Goal: Transaction & Acquisition: Book appointment/travel/reservation

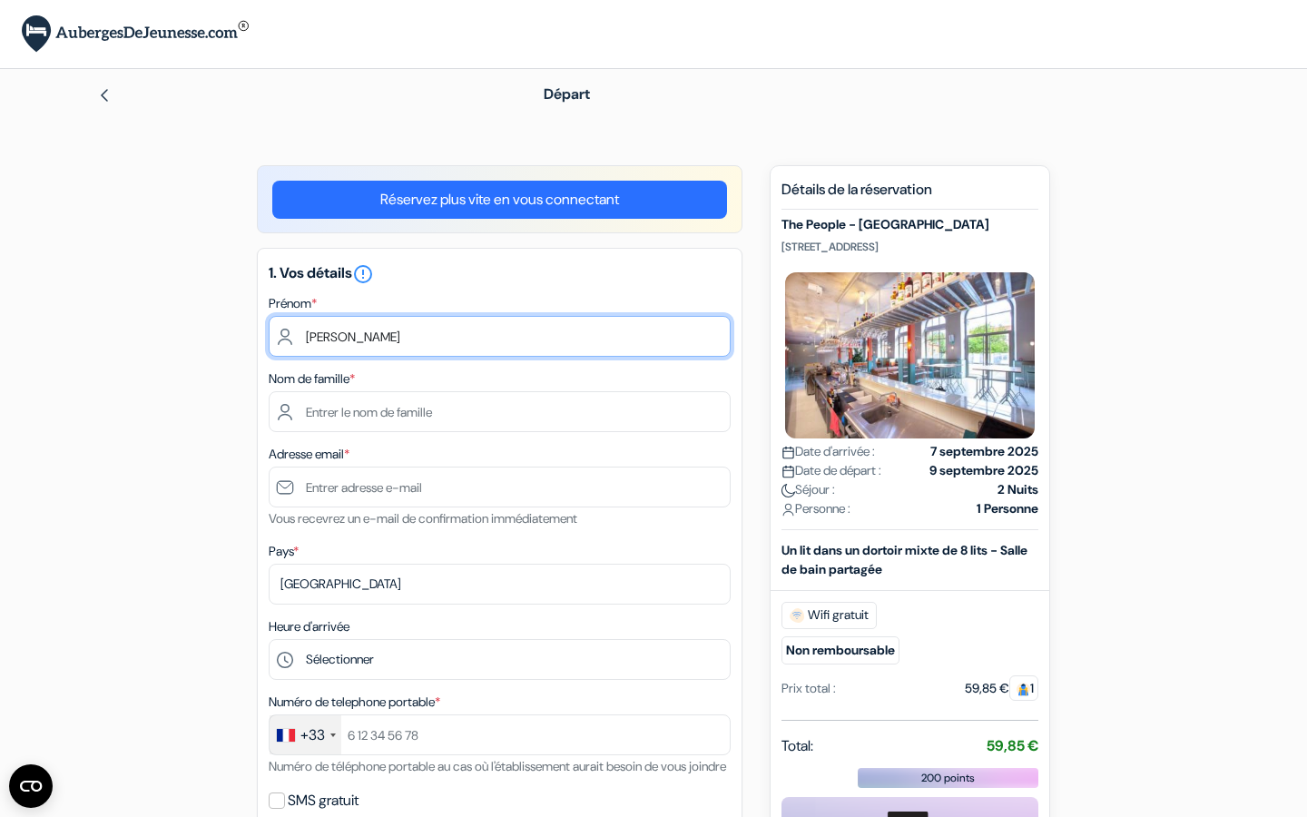
type input "Dylan"
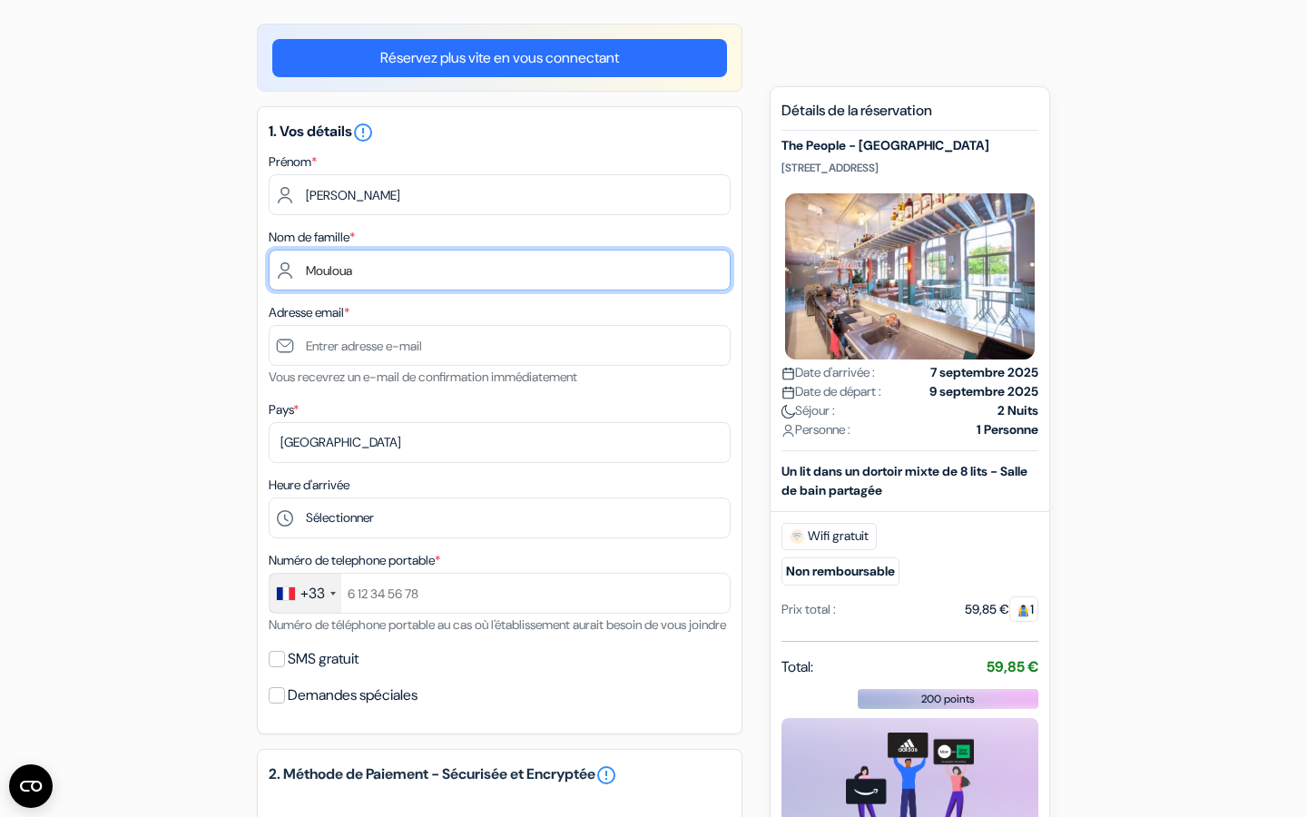
type input "Mouloua"
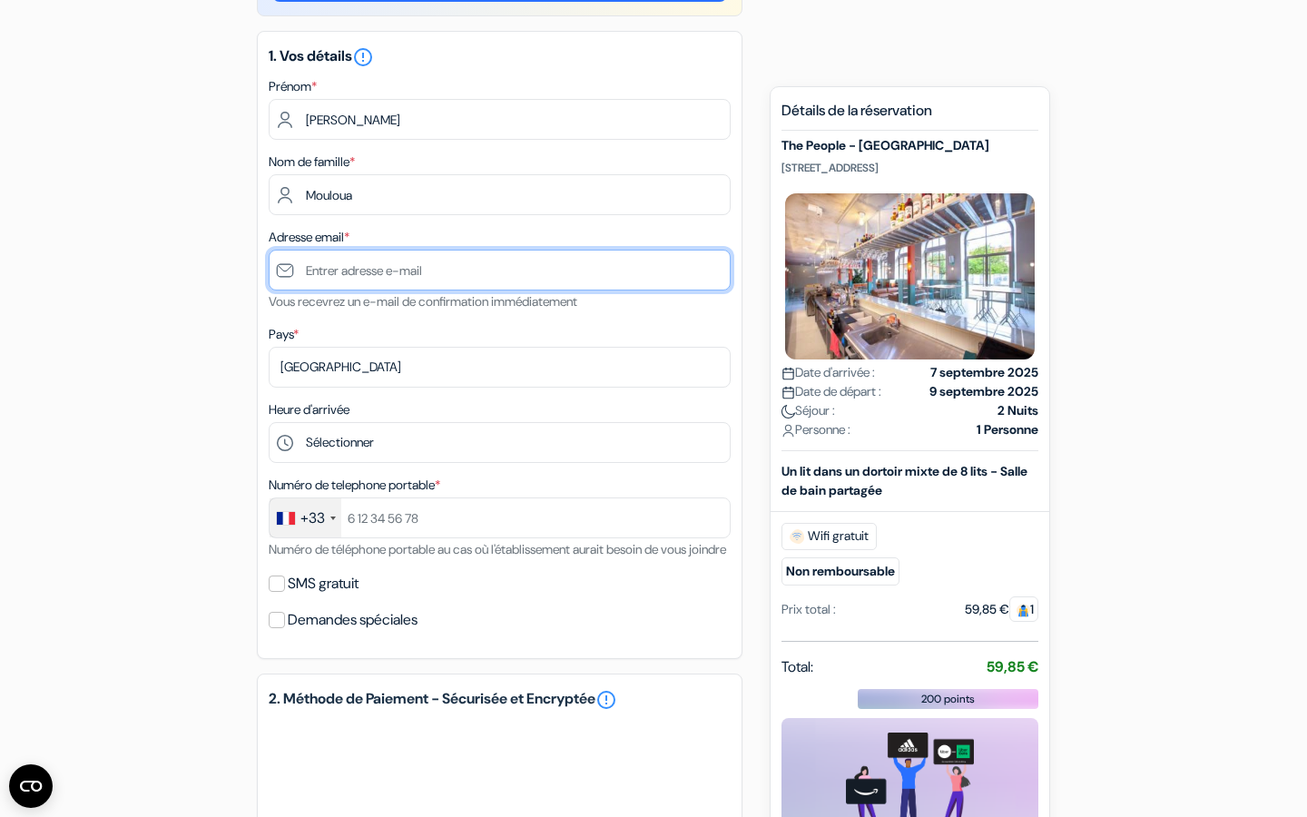
scroll to position [218, 0]
type input "[EMAIL_ADDRESS][DOMAIN_NAME]"
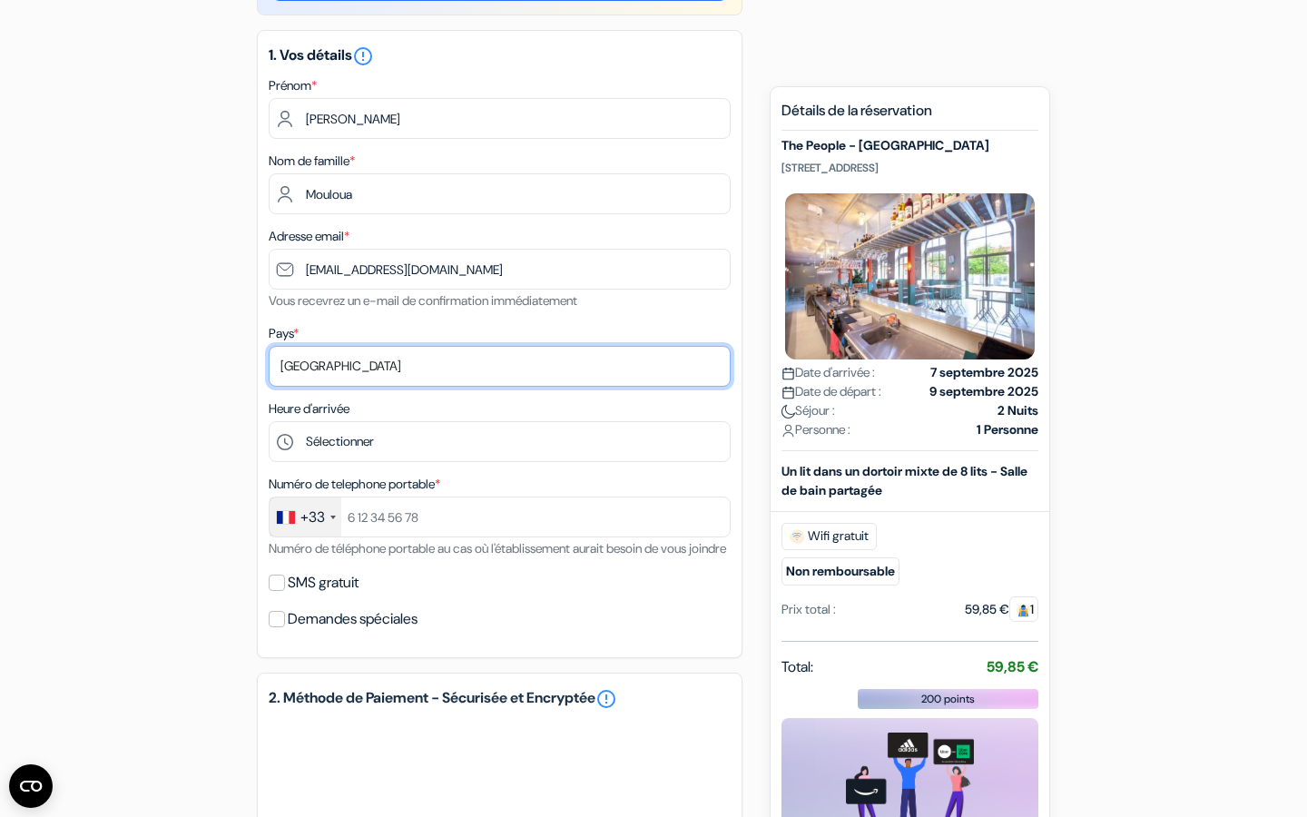
select select "67"
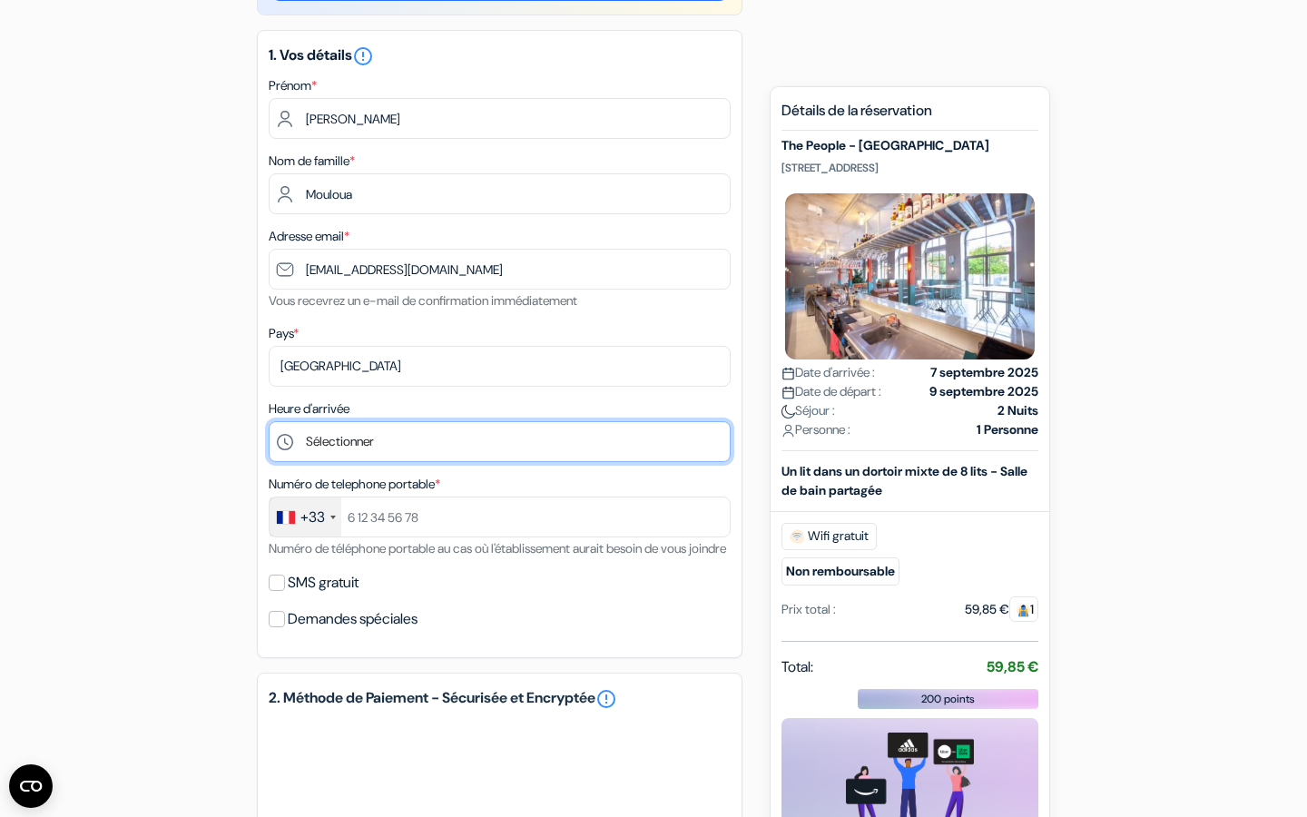
select select "12"
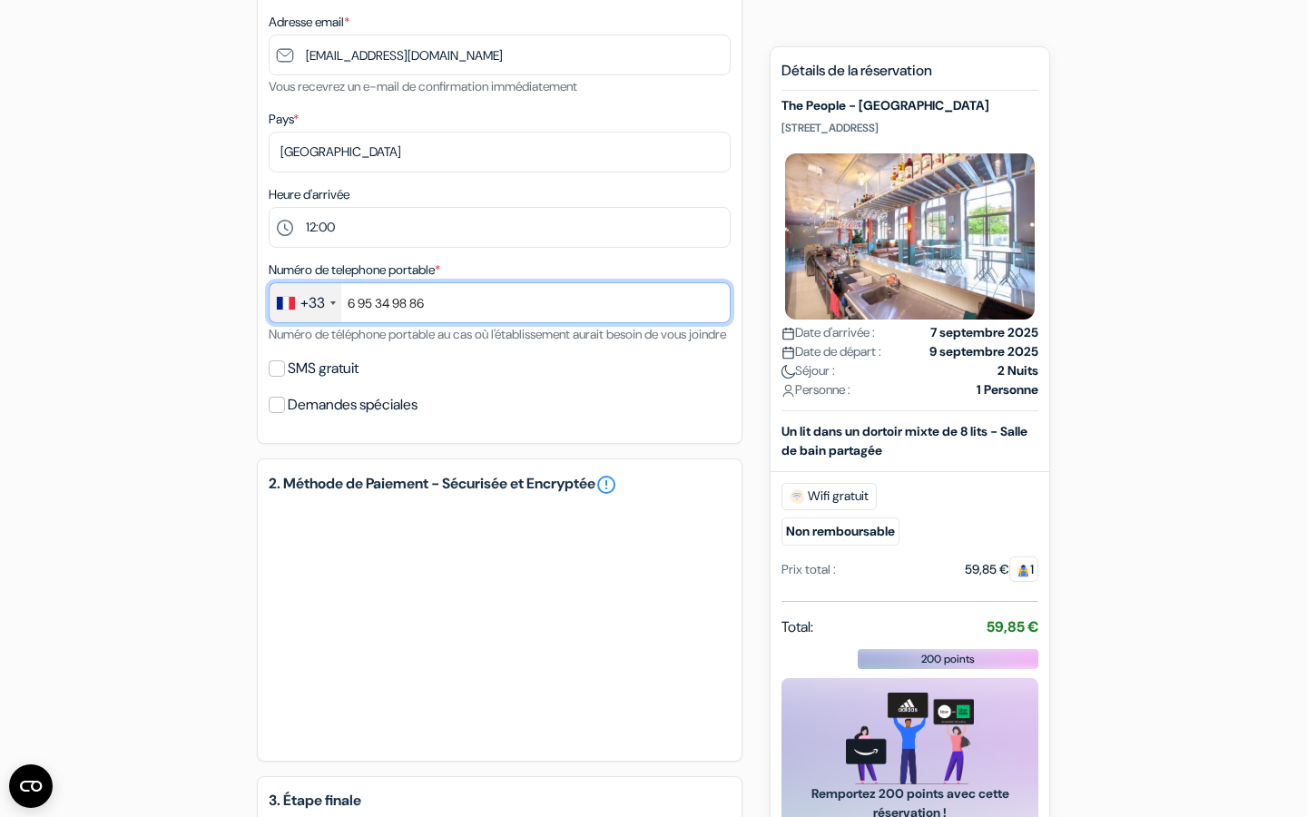
type input "6 95 34 98 86"
click at [237, 391] on div "add_box The People - Strasbourg 7 rue de la Krutenau, Strasbourg, France done d…" at bounding box center [653, 395] width 1198 height 1325
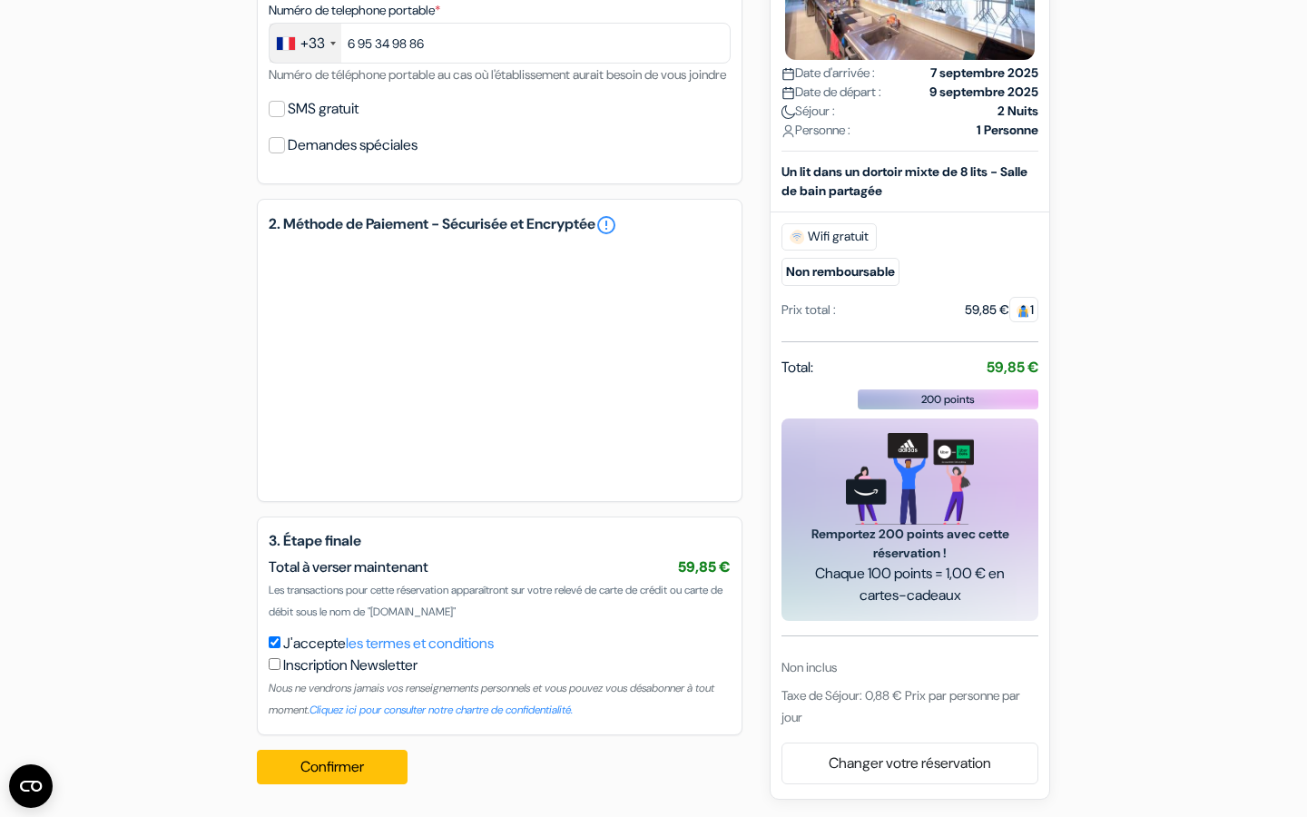
scroll to position [713, 0]
click at [325, 760] on button "Confirmer Loading..." at bounding box center [332, 766] width 151 height 34
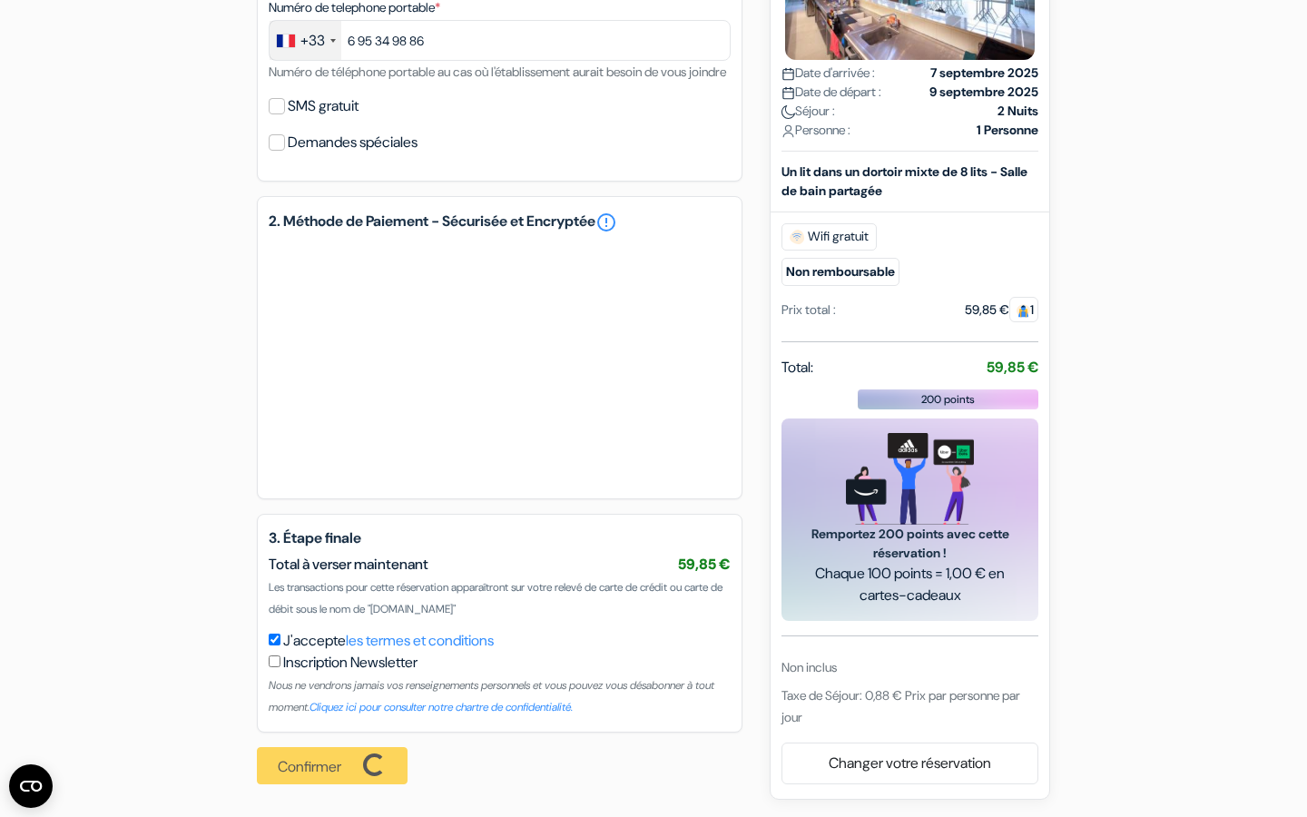
scroll to position [716, 0]
